Goal: Task Accomplishment & Management: Complete application form

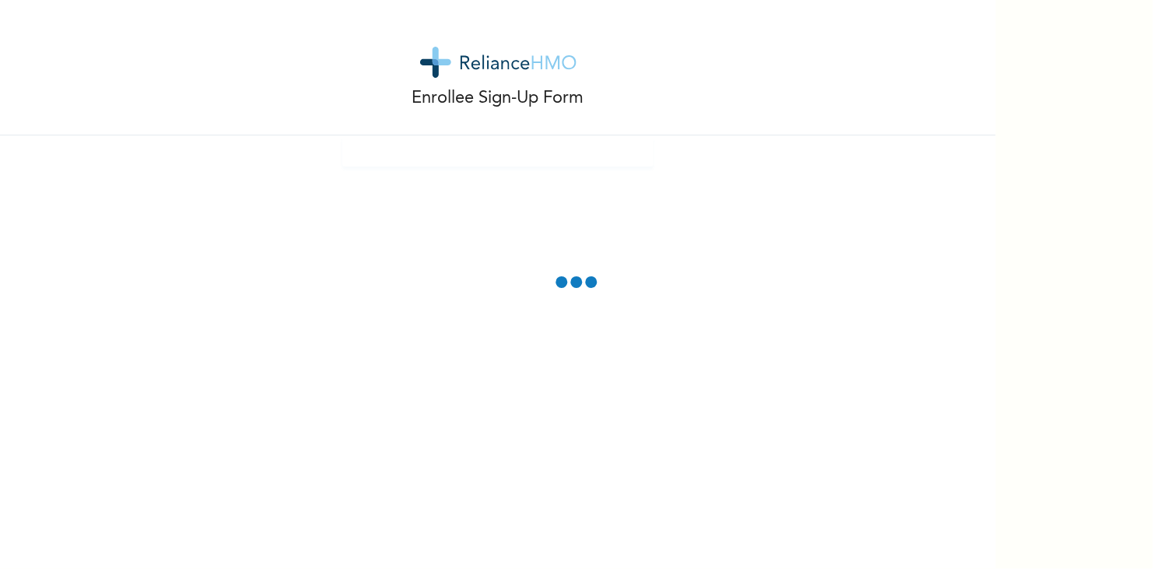
click at [495, 333] on div "Enrollee Sign-Up Form" at bounding box center [498, 284] width 996 height 569
drag, startPoint x: 540, startPoint y: 264, endPoint x: 640, endPoint y: 313, distance: 111.3
click at [640, 313] on div "Enrollee Sign-Up Form" at bounding box center [498, 284] width 996 height 569
click at [521, 86] on p "Enrollee Sign-Up Form" at bounding box center [498, 99] width 172 height 26
drag, startPoint x: 534, startPoint y: 246, endPoint x: 555, endPoint y: 373, distance: 129.4
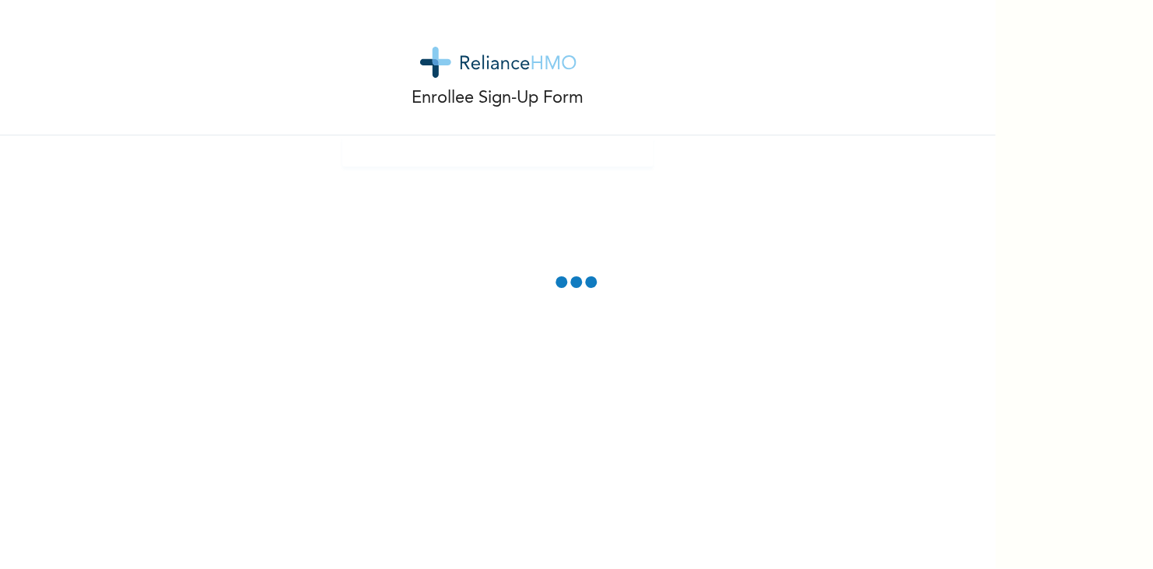
click at [555, 373] on div "Enrollee Sign-Up Form" at bounding box center [498, 284] width 996 height 569
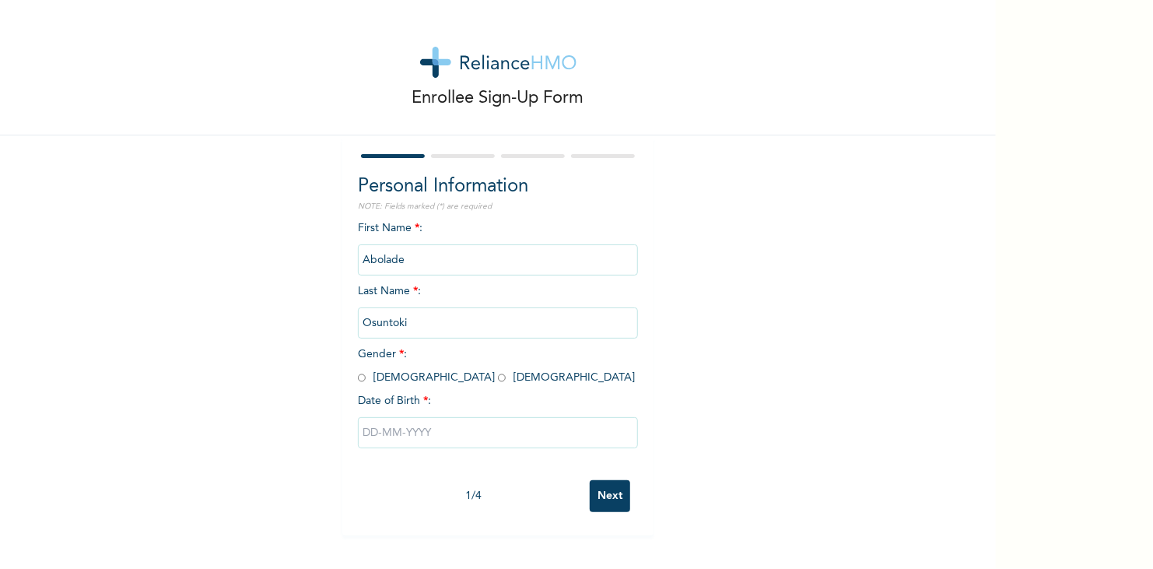
click at [366, 370] on input "radio" at bounding box center [362, 377] width 8 height 15
radio input "true"
click at [469, 417] on input "text" at bounding box center [498, 432] width 280 height 31
select select "8"
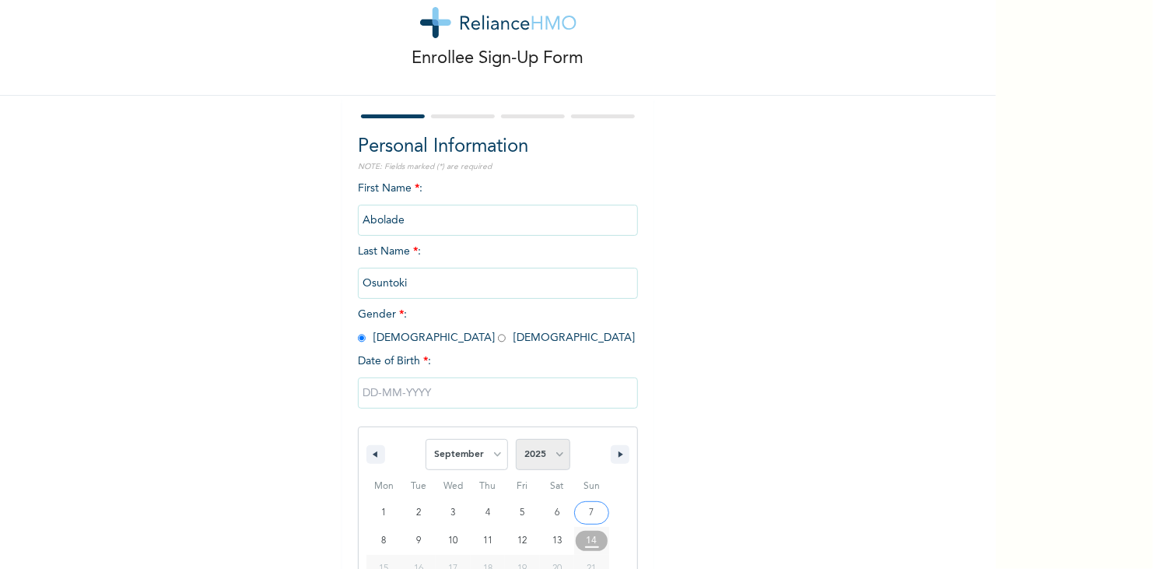
click at [553, 439] on select "2025 2024 2023 2022 2021 2020 2019 2018 2017 2016 2015 2014 2013 2012 2011 2010…" at bounding box center [543, 454] width 54 height 31
select select "1990"
click at [516, 439] on select "2025 2024 2023 2022 2021 2020 2019 2018 2017 2016 2015 2014 2013 2012 2011 2010…" at bounding box center [543, 454] width 54 height 31
click at [496, 439] on select "January February March April May June July August September October November De…" at bounding box center [466, 454] width 82 height 31
type input "[DATE]"
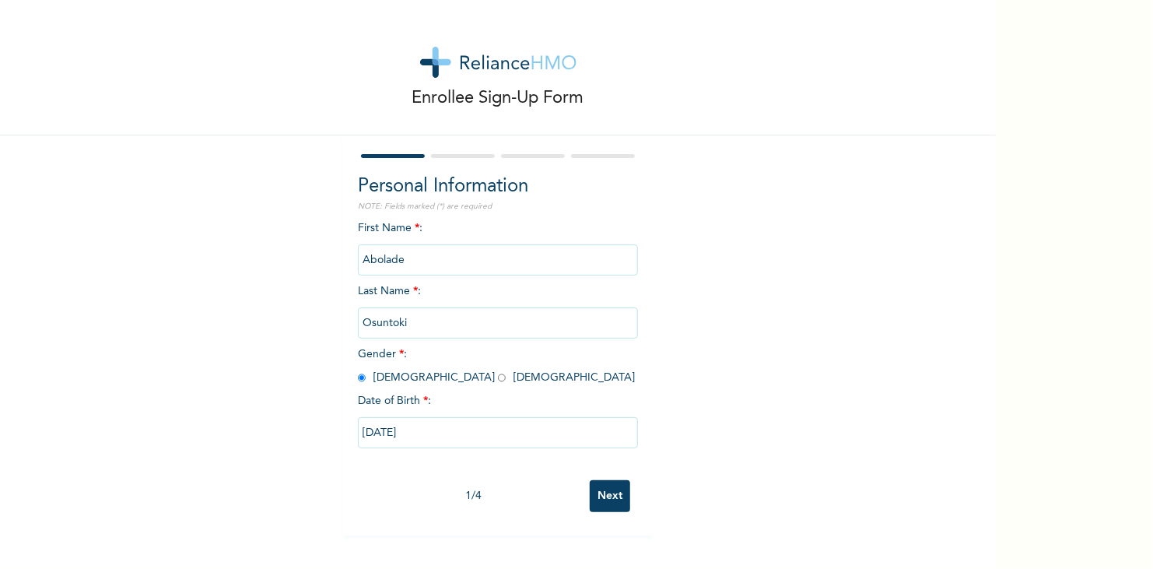
scroll to position [0, 0]
click at [590, 480] on input "Next" at bounding box center [610, 496] width 40 height 32
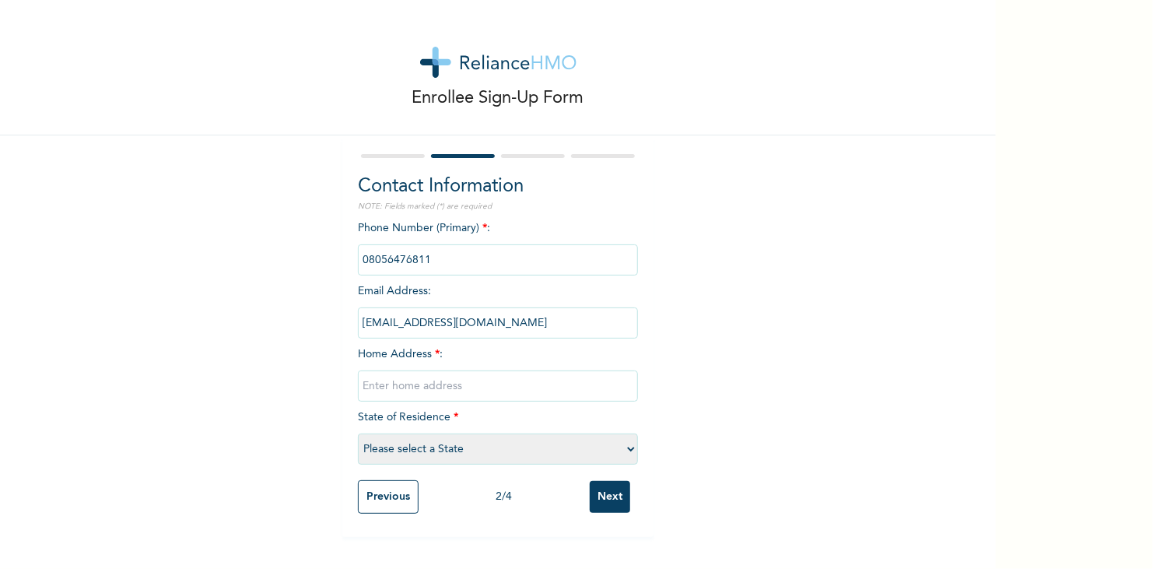
click at [523, 370] on input "text" at bounding box center [498, 385] width 280 height 31
type input "3, Oluwatedo quarters, [GEOGRAPHIC_DATA][PERSON_NAME]."
click at [542, 433] on select "Please select a State [PERSON_NAME] (FCT) [PERSON_NAME] Ibom [GEOGRAPHIC_DATA] …" at bounding box center [498, 448] width 280 height 31
select select "31"
click at [387, 433] on select "Please select a State [PERSON_NAME] (FCT) [PERSON_NAME] Ibom [GEOGRAPHIC_DATA] …" at bounding box center [498, 448] width 280 height 31
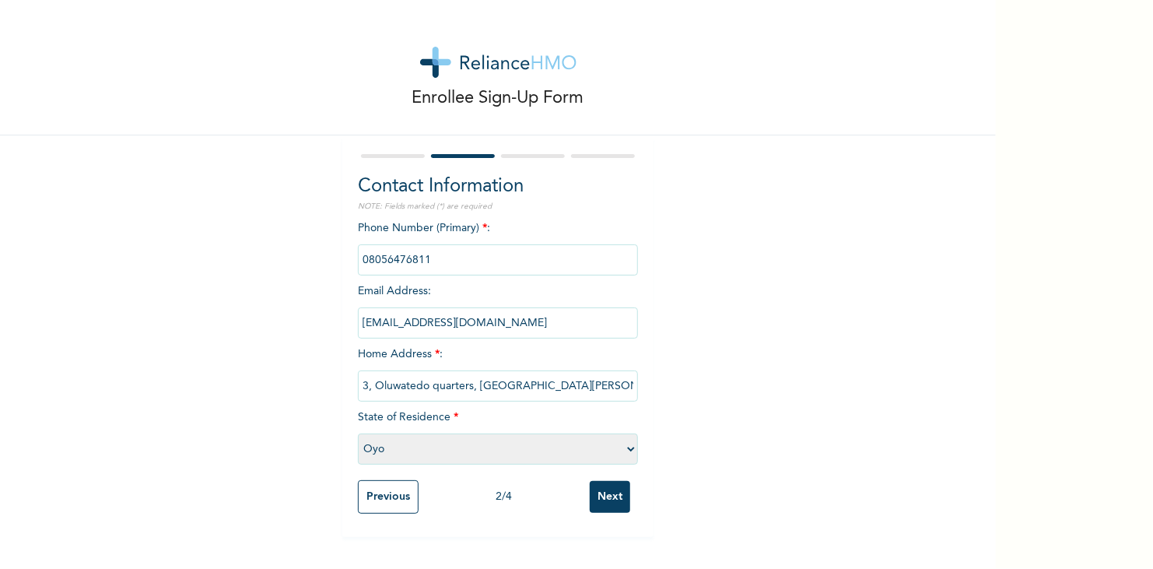
click at [542, 433] on select "Please select a State [PERSON_NAME] (FCT) [PERSON_NAME] Ibom [GEOGRAPHIC_DATA] …" at bounding box center [498, 448] width 280 height 31
click at [248, 383] on div "Enrollee Sign-Up Form Contact Information NOTE: Fields marked (*) are required …" at bounding box center [498, 268] width 996 height 537
click at [590, 433] on select "Please select a State [PERSON_NAME] (FCT) [PERSON_NAME] Ibom [GEOGRAPHIC_DATA] …" at bounding box center [498, 448] width 280 height 31
click at [590, 481] on input "Next" at bounding box center [610, 497] width 40 height 32
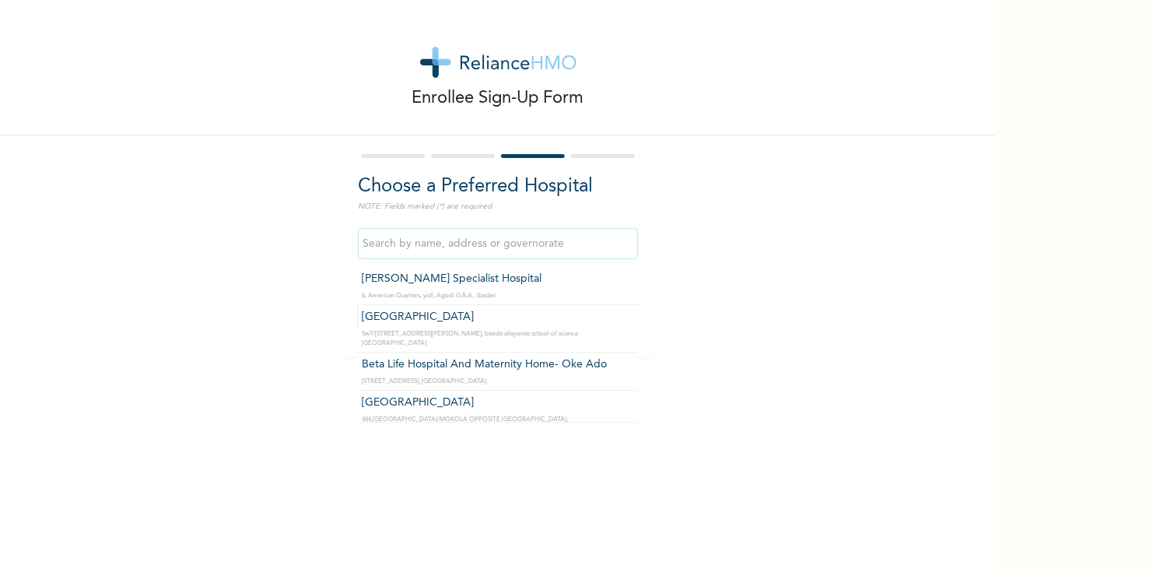
click at [506, 232] on input "text" at bounding box center [498, 243] width 280 height 31
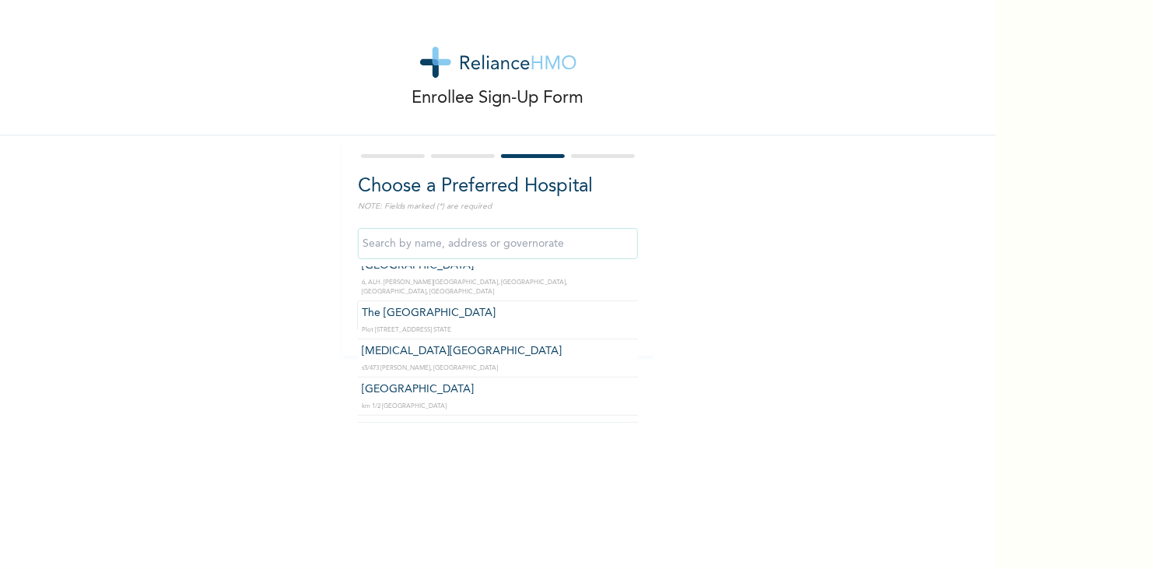
scroll to position [432, 0]
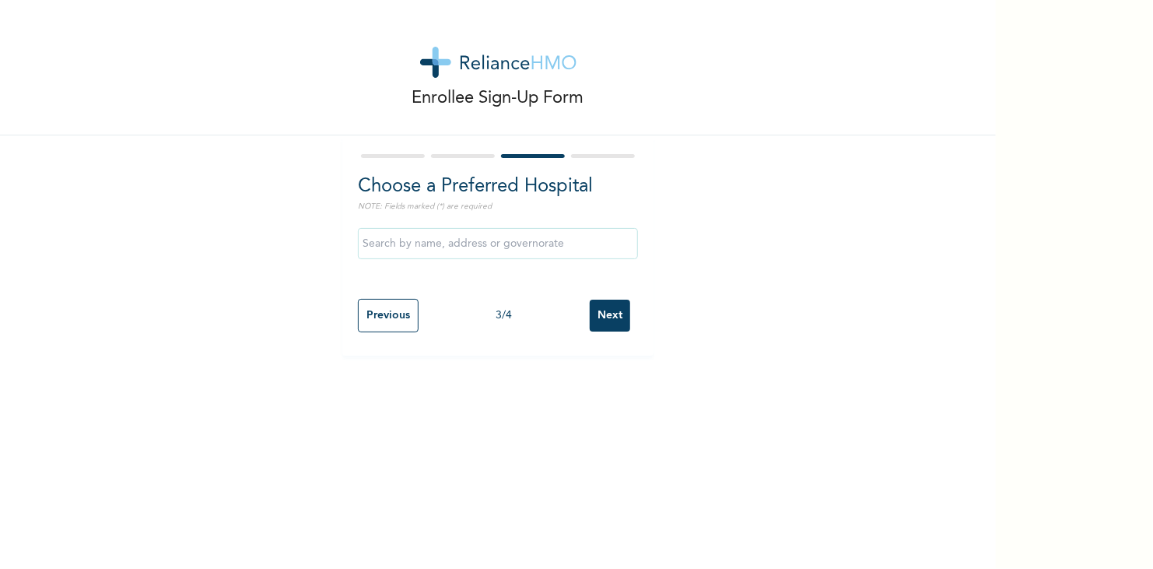
click at [472, 151] on div at bounding box center [498, 156] width 280 height 10
click at [464, 154] on div at bounding box center [463, 156] width 64 height 4
click at [416, 299] on input "Previous" at bounding box center [388, 315] width 61 height 33
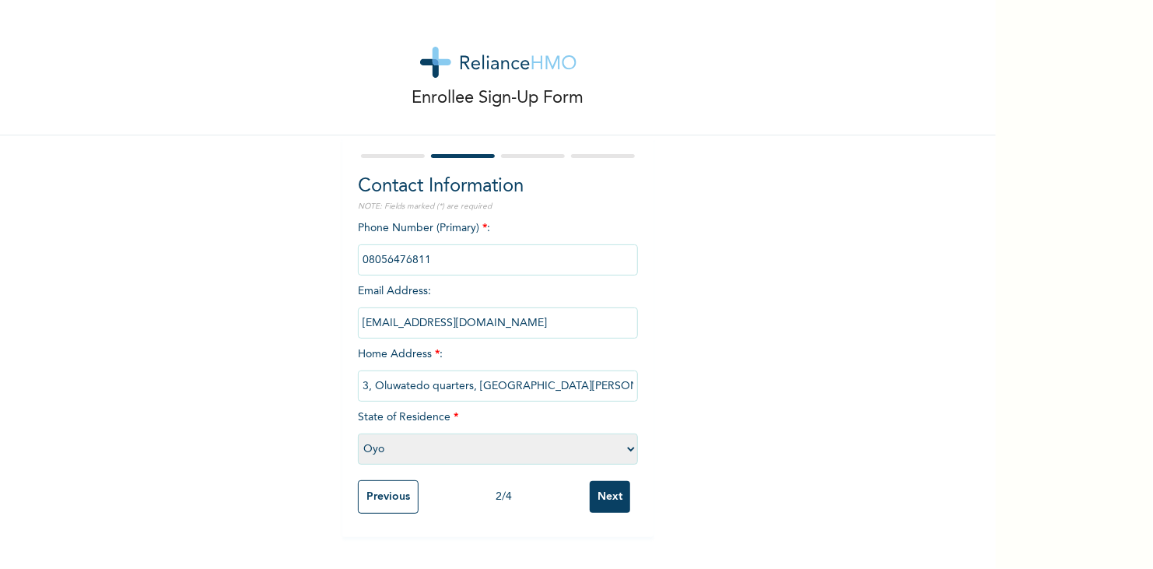
drag, startPoint x: 542, startPoint y: 313, endPoint x: 383, endPoint y: 313, distance: 159.5
click at [383, 313] on div "Contact Information NOTE: Fields marked (*) are required Phone Number (Primary)…" at bounding box center [497, 335] width 311 height 401
click at [430, 433] on select "Please select a State [PERSON_NAME] (FCT) [PERSON_NAME] Ibom [GEOGRAPHIC_DATA] …" at bounding box center [498, 448] width 280 height 31
select select "25"
click at [387, 433] on select "Please select a State [PERSON_NAME] (FCT) [PERSON_NAME] Ibom [GEOGRAPHIC_DATA] …" at bounding box center [498, 448] width 280 height 31
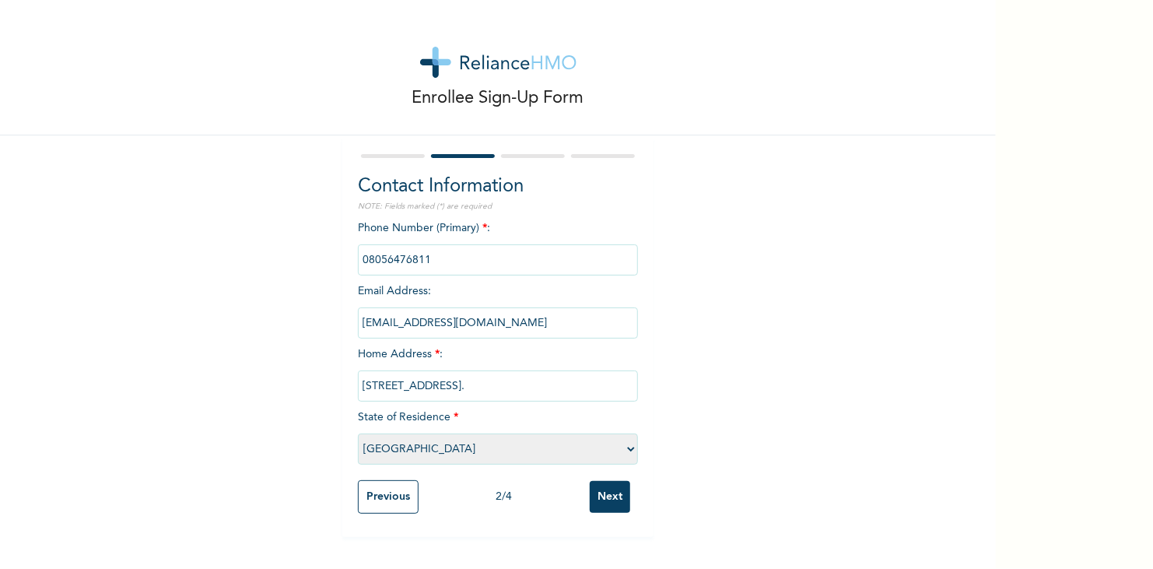
click at [517, 370] on input "[STREET_ADDRESS]." at bounding box center [498, 385] width 280 height 31
type input "[STREET_ADDRESS]."
click at [590, 481] on input "Next" at bounding box center [610, 497] width 40 height 32
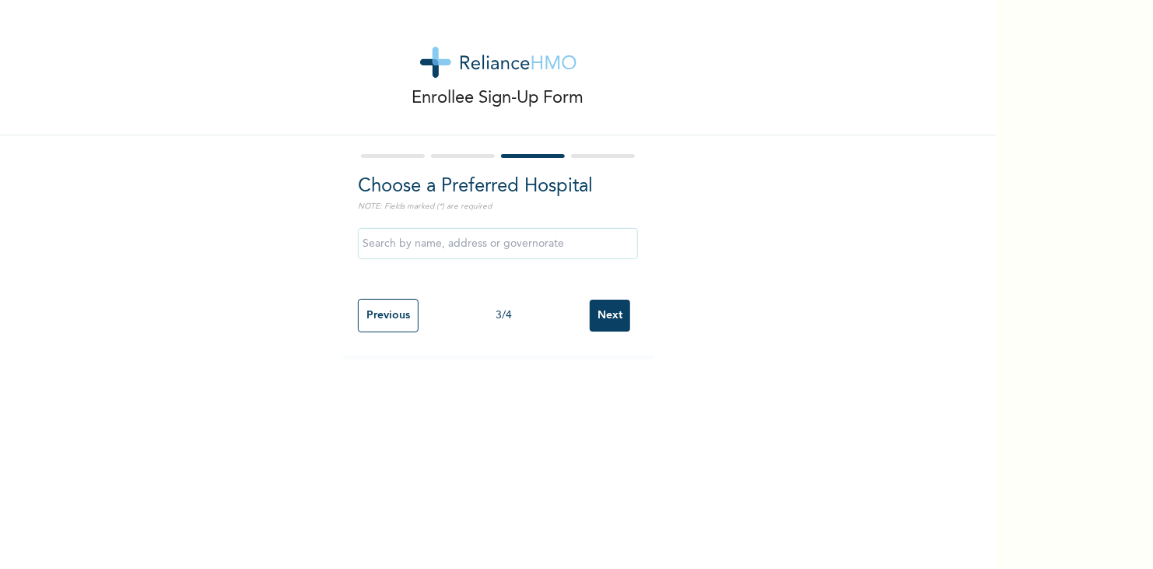
click at [546, 240] on input "text" at bounding box center [498, 243] width 280 height 31
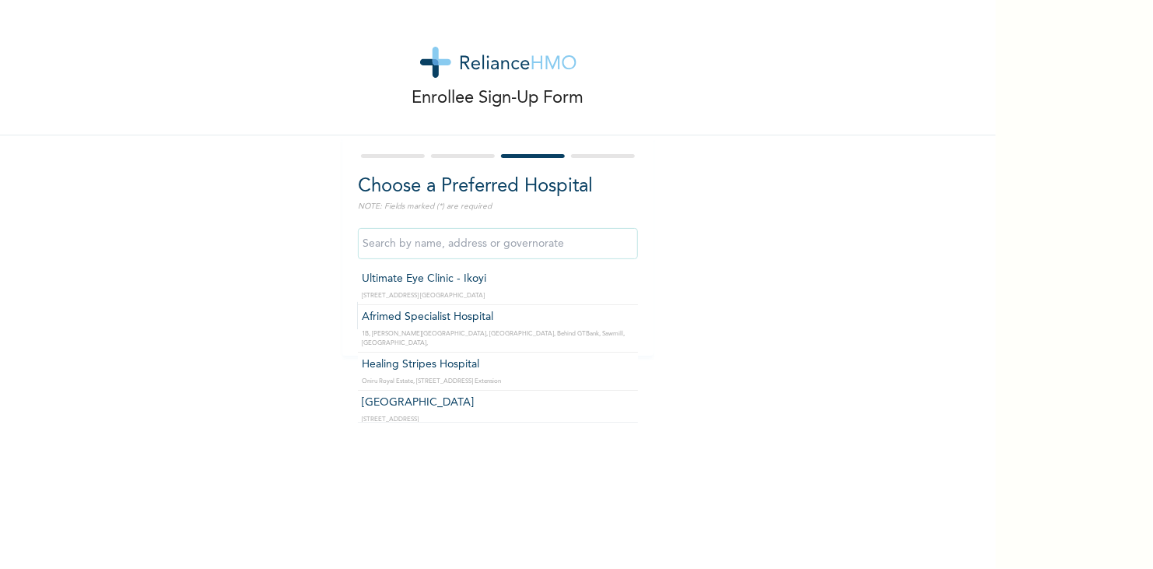
click at [553, 228] on input "text" at bounding box center [498, 243] width 280 height 31
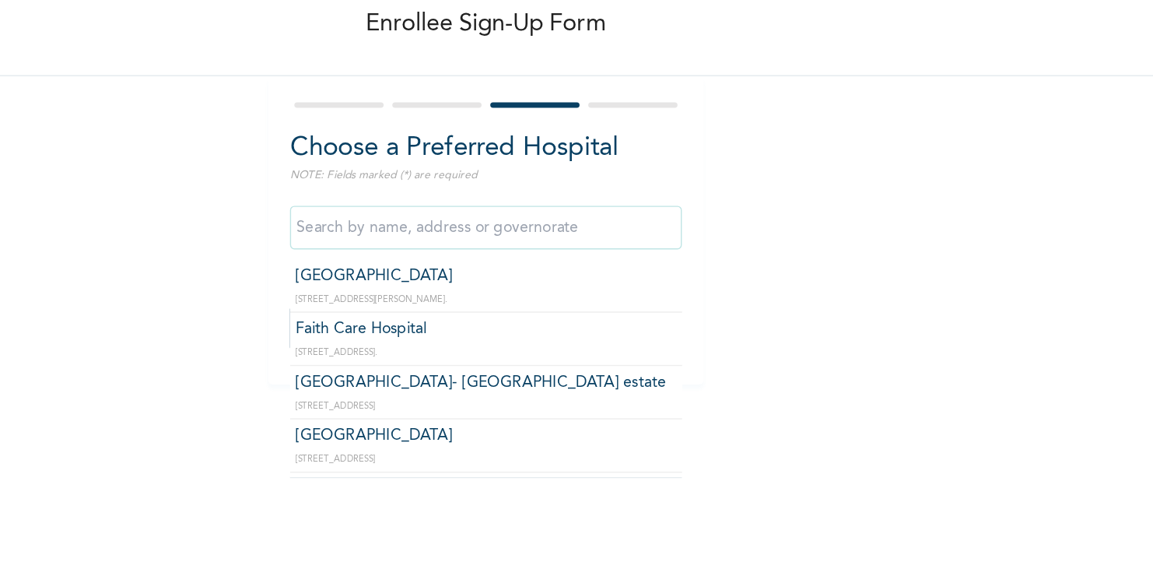
scroll to position [651, 0]
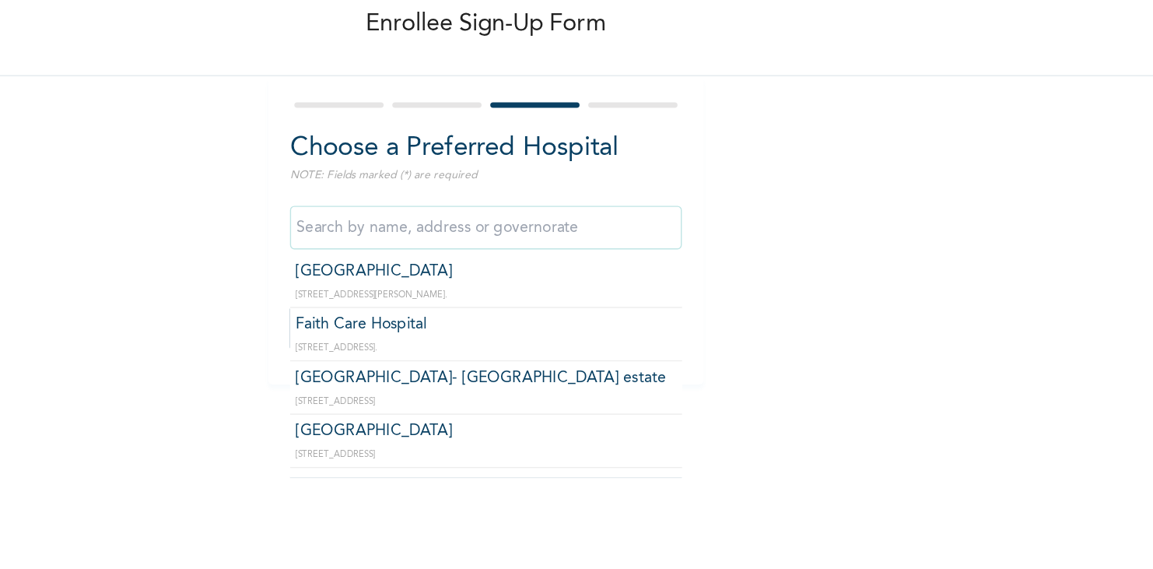
click at [534, 235] on input "text" at bounding box center [498, 243] width 280 height 31
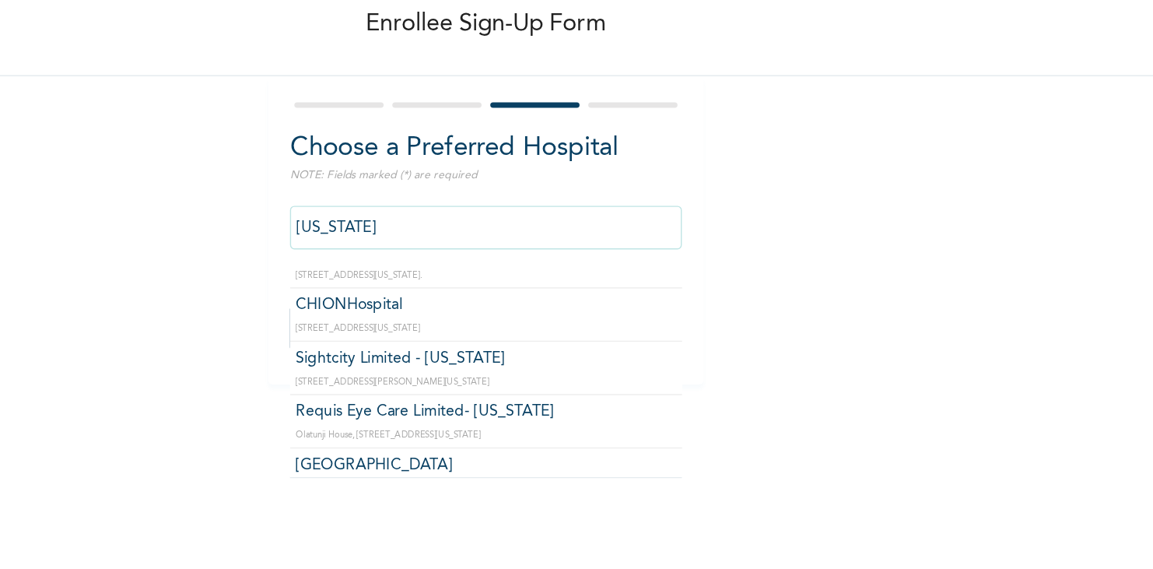
scroll to position [0, 0]
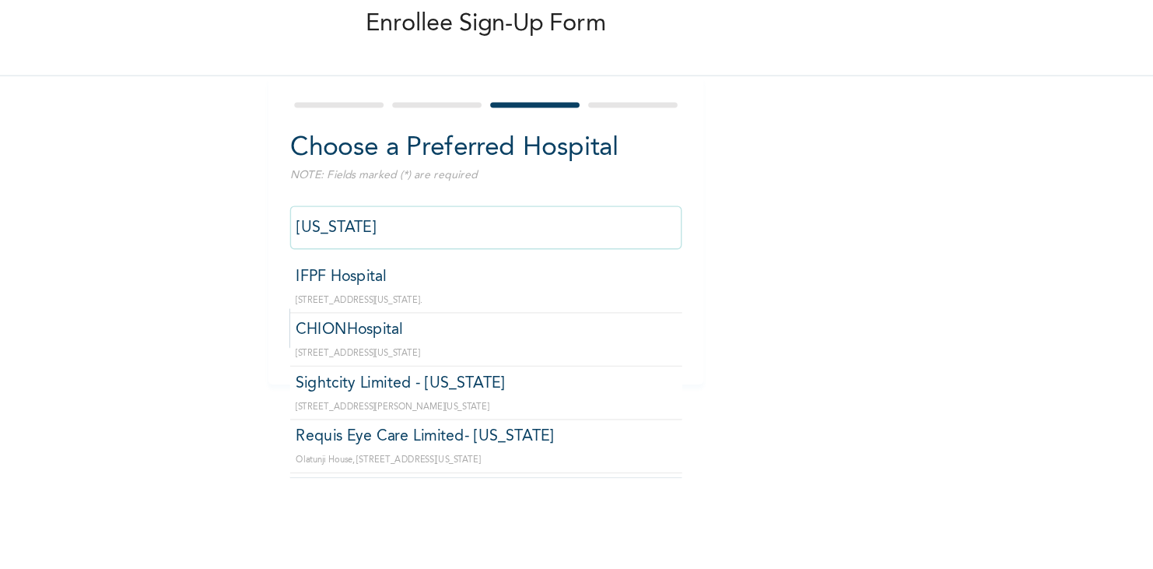
type input "[US_STATE]"
